Goal: Share content

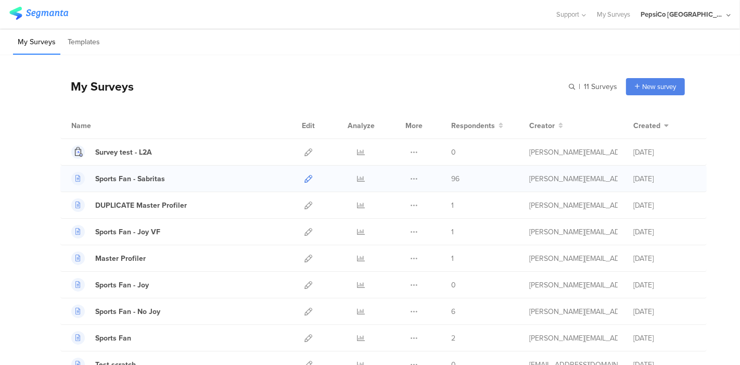
click at [305, 184] on link at bounding box center [309, 179] width 8 height 26
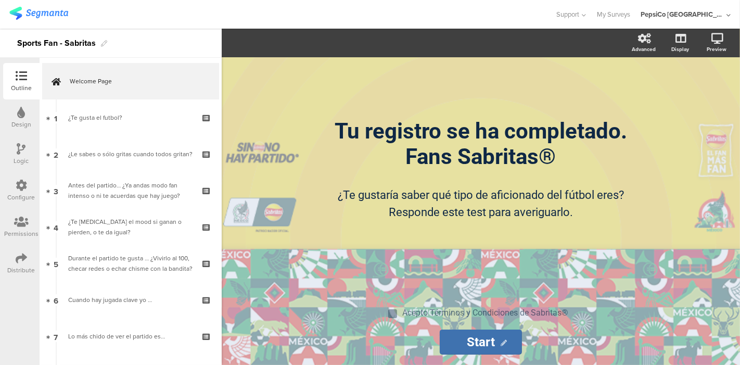
click at [19, 275] on div "Distribute" at bounding box center [21, 263] width 36 height 36
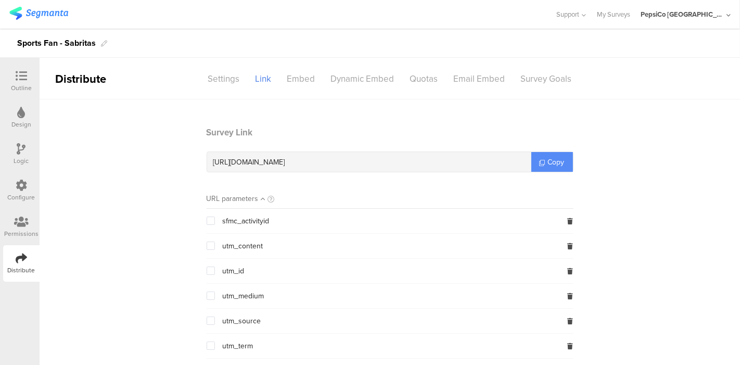
click at [548, 162] on span "Copy" at bounding box center [556, 162] width 17 height 11
